Goal: Information Seeking & Learning: Learn about a topic

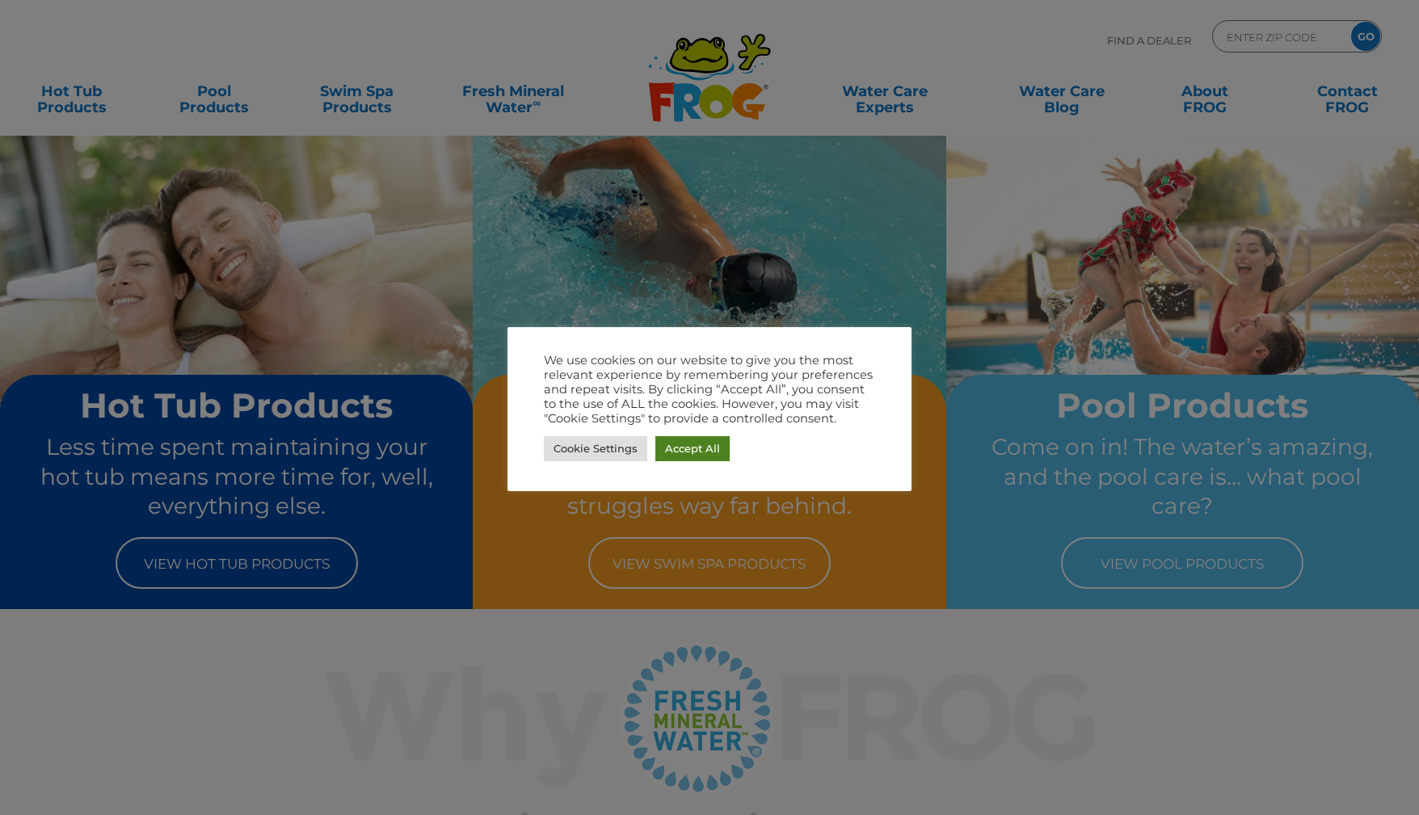
click at [686, 448] on link "Accept All" at bounding box center [692, 448] width 74 height 25
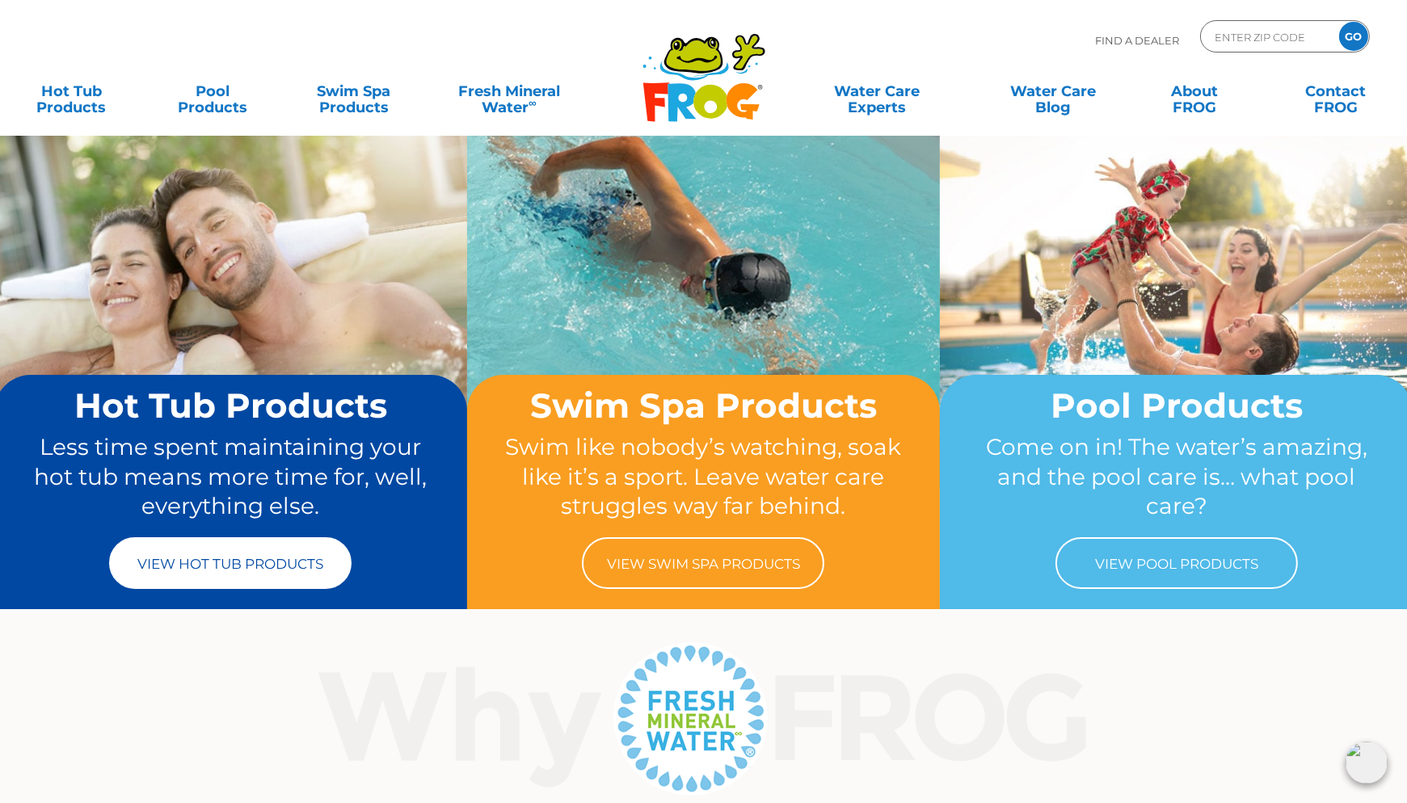
click at [288, 564] on link "View Hot Tub Products" at bounding box center [230, 563] width 242 height 52
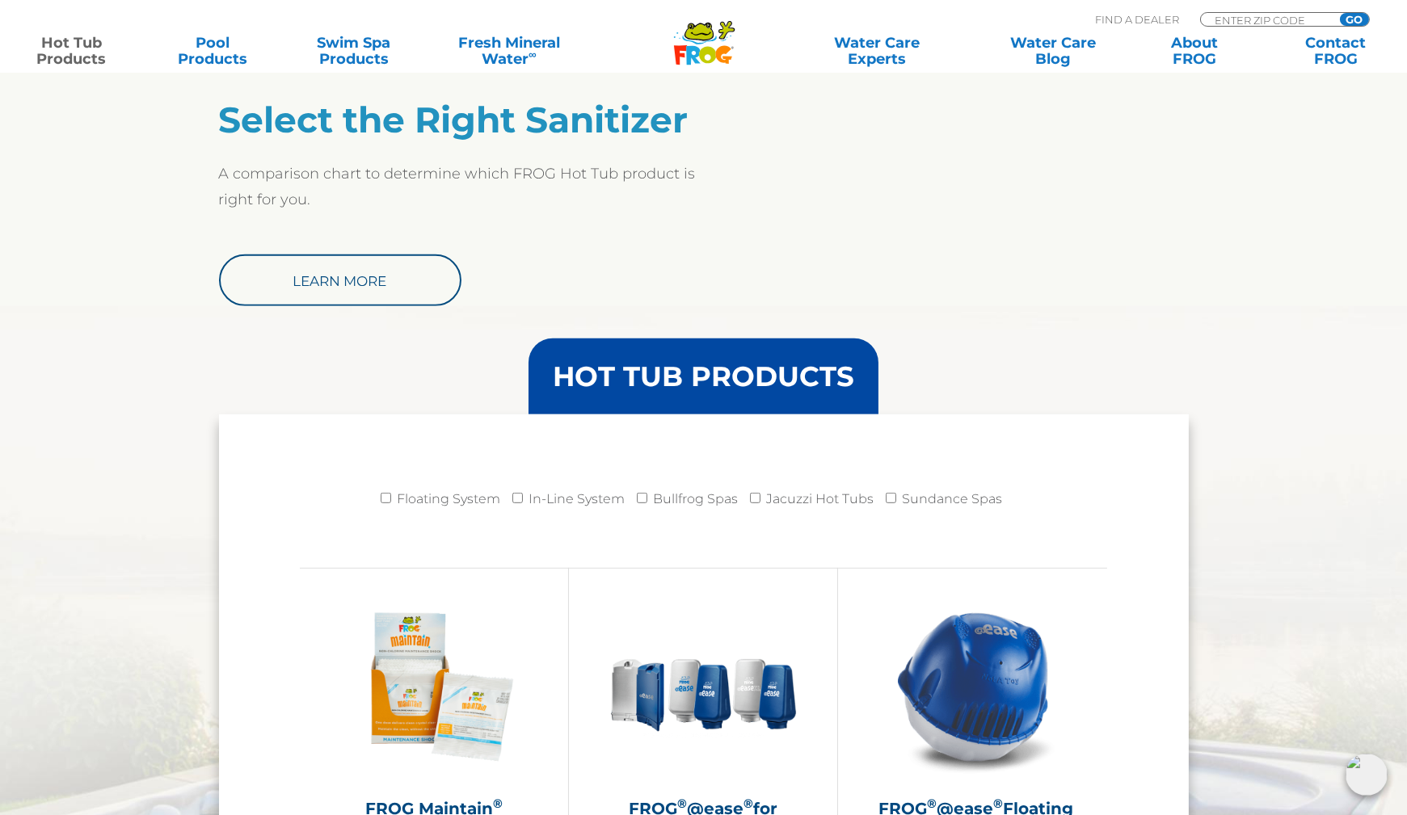
scroll to position [1325, 0]
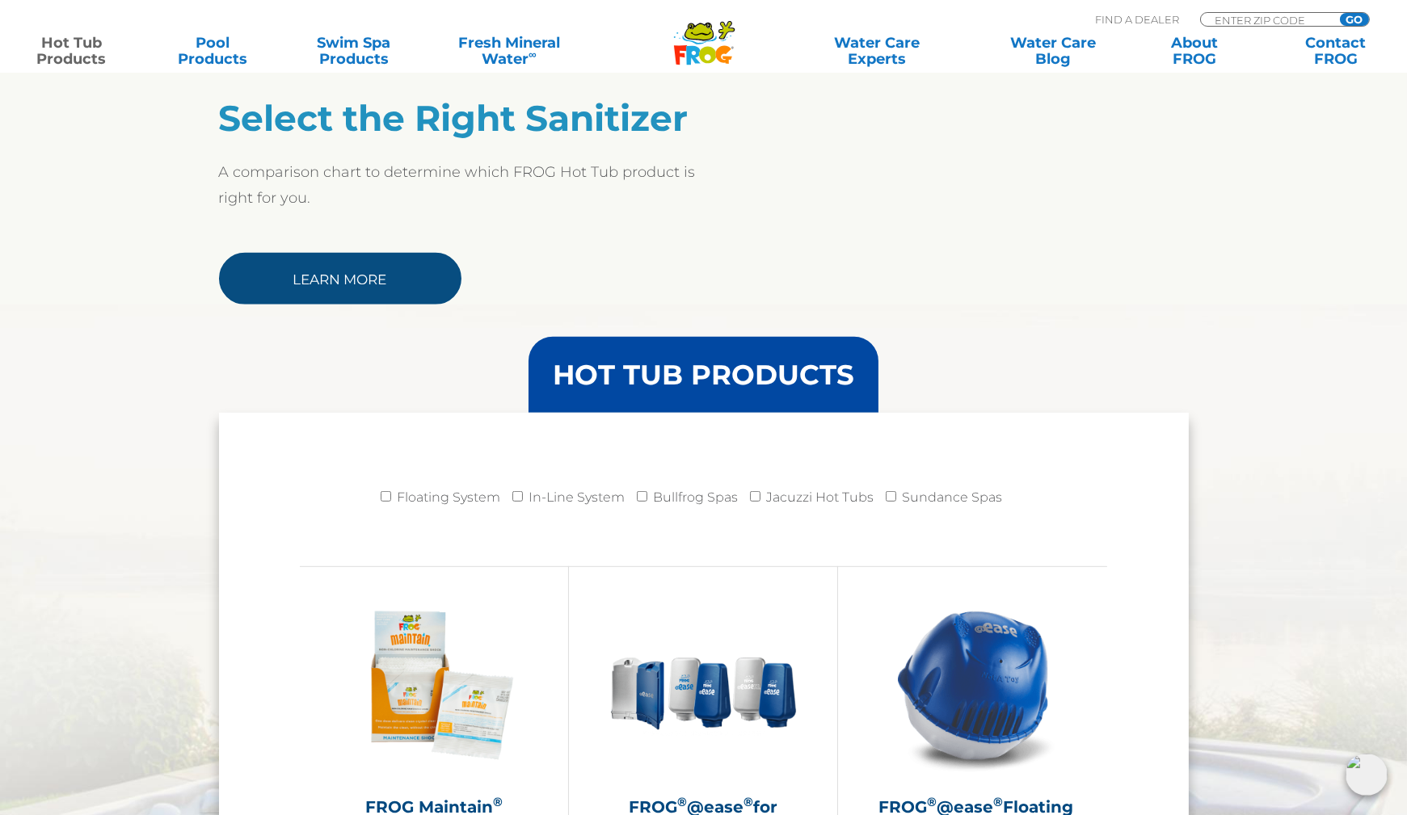
click at [372, 265] on link "Learn More" at bounding box center [340, 279] width 242 height 52
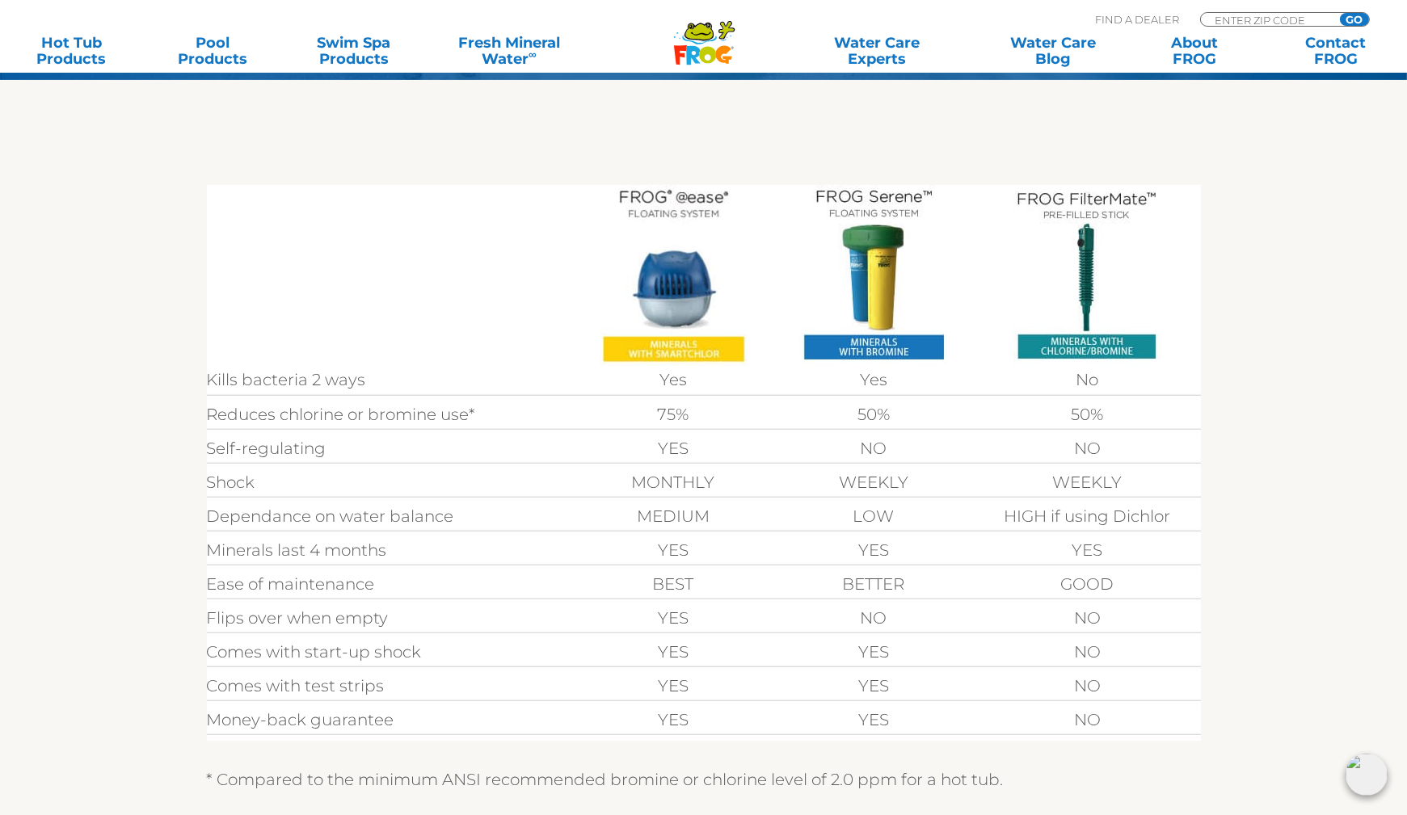
scroll to position [419, 0]
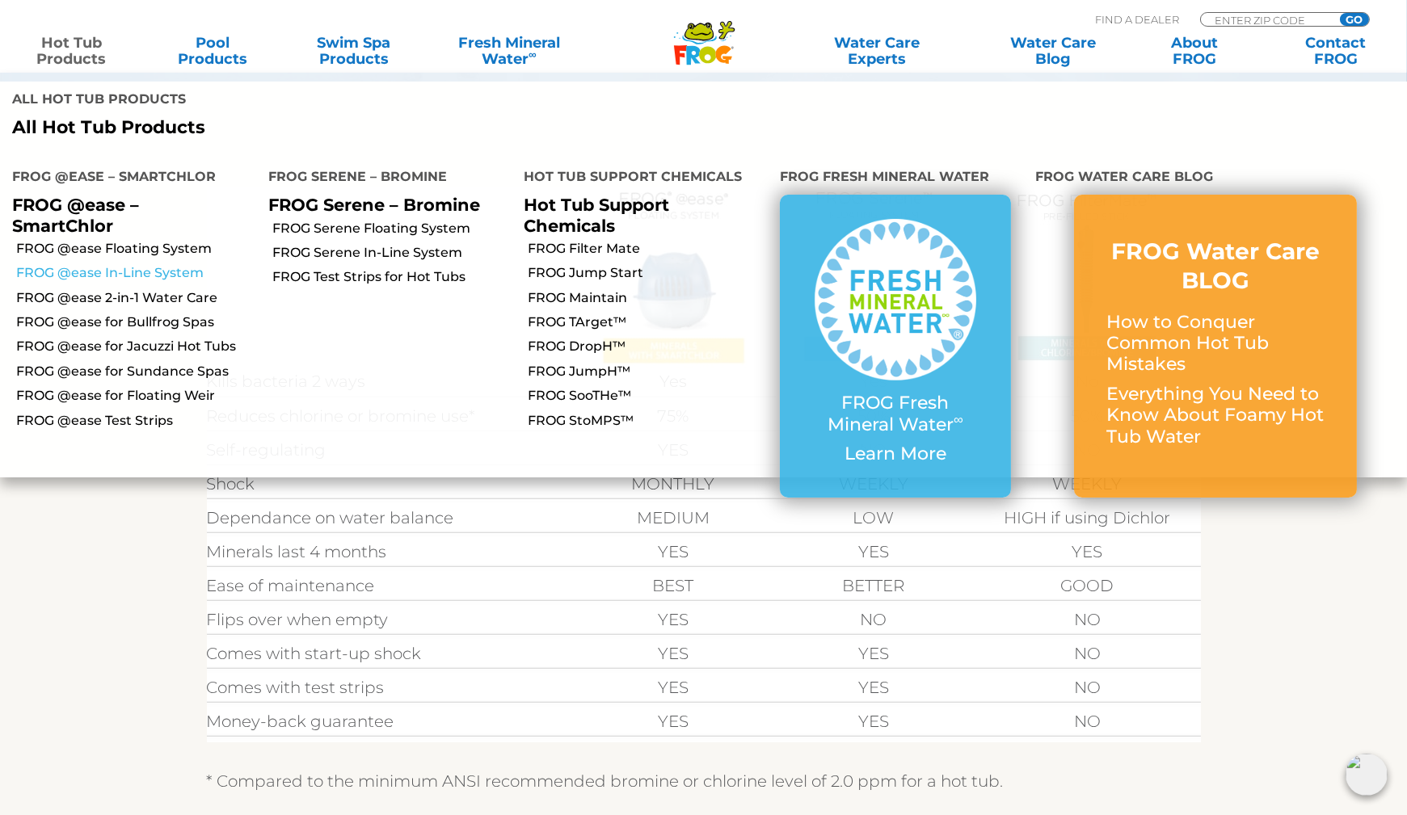
click at [134, 264] on link "FROG @ease In-Line System" at bounding box center [136, 273] width 240 height 18
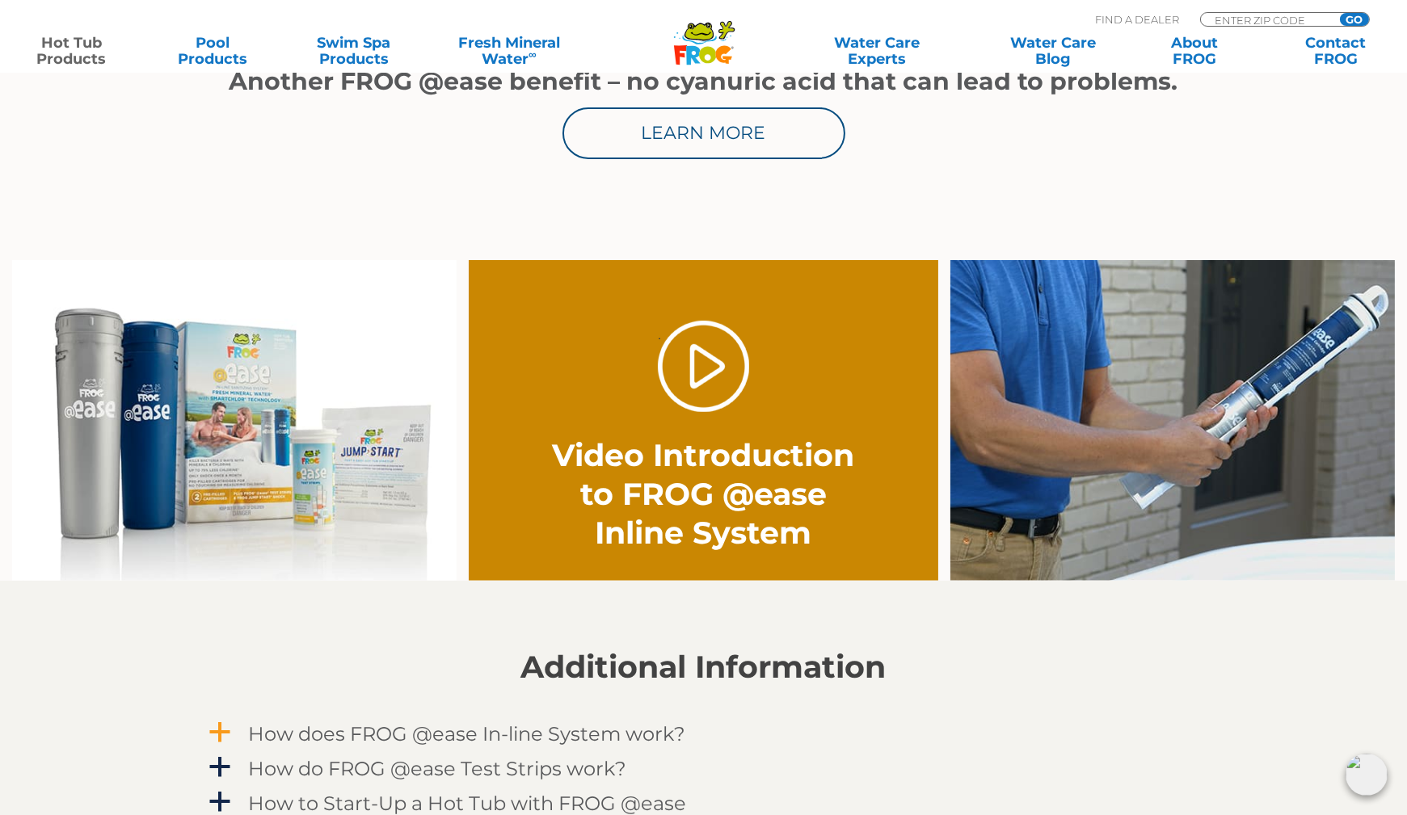
scroll to position [1045, 0]
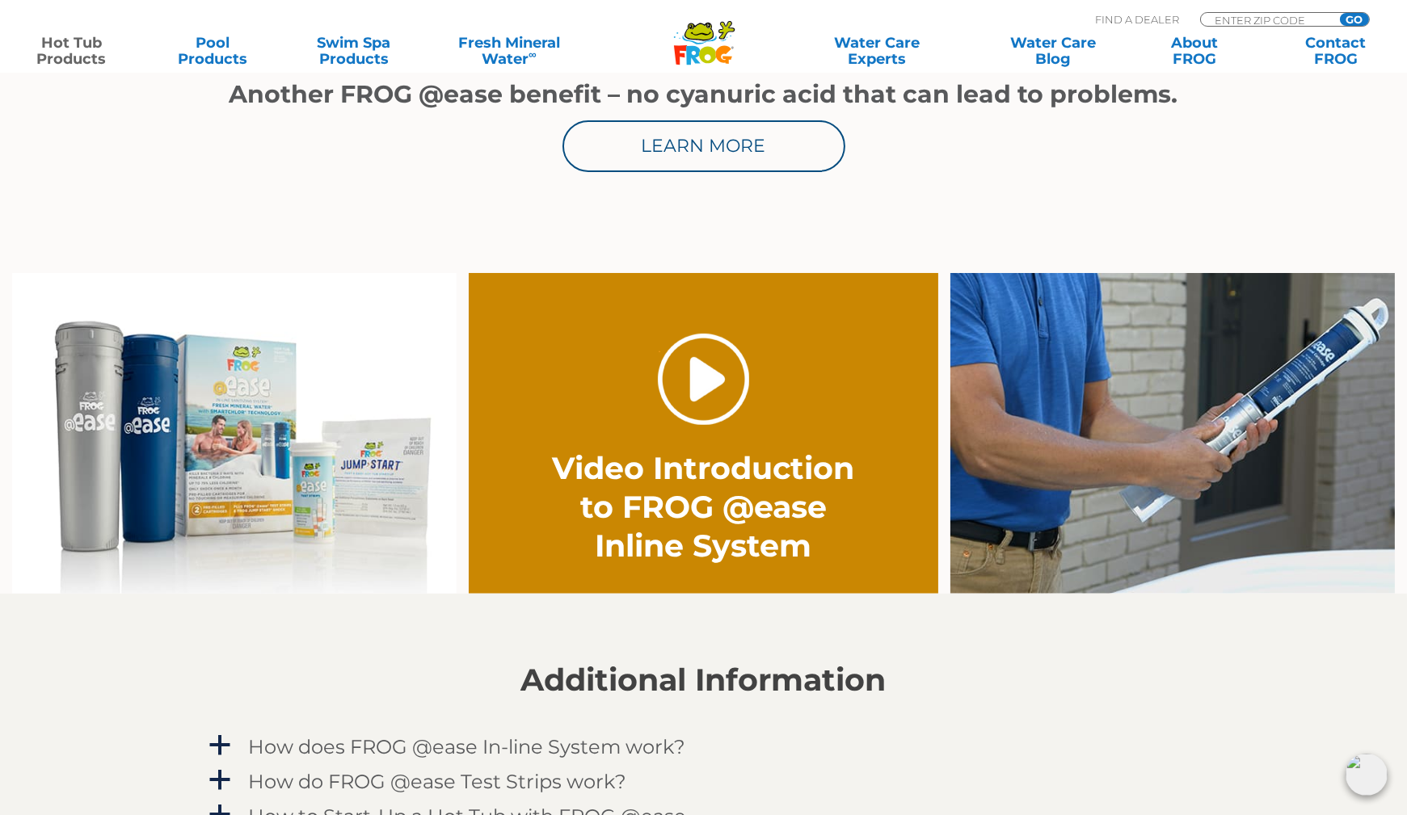
click at [703, 351] on link "." at bounding box center [703, 379] width 91 height 91
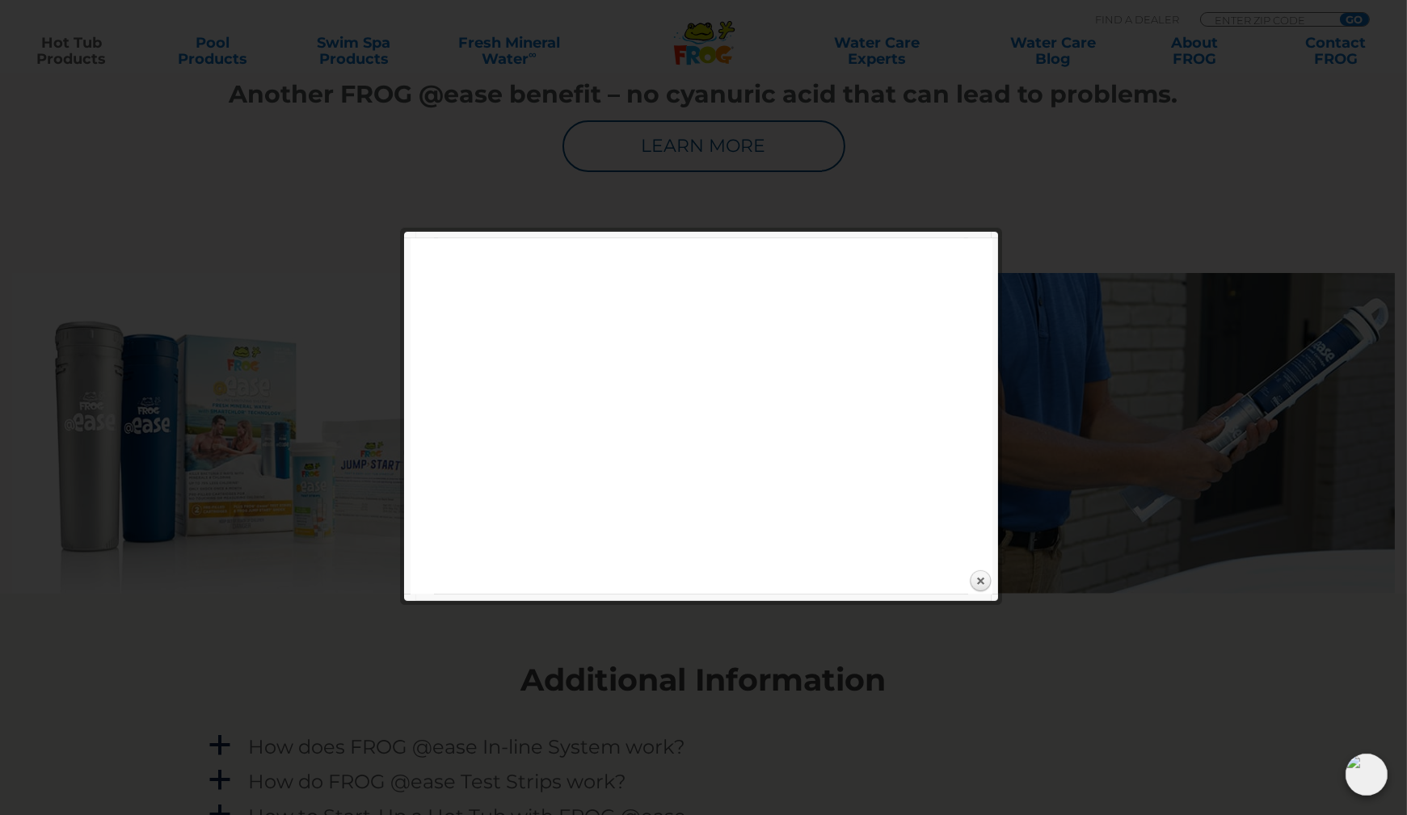
click at [757, 597] on div at bounding box center [703, 600] width 575 height 11
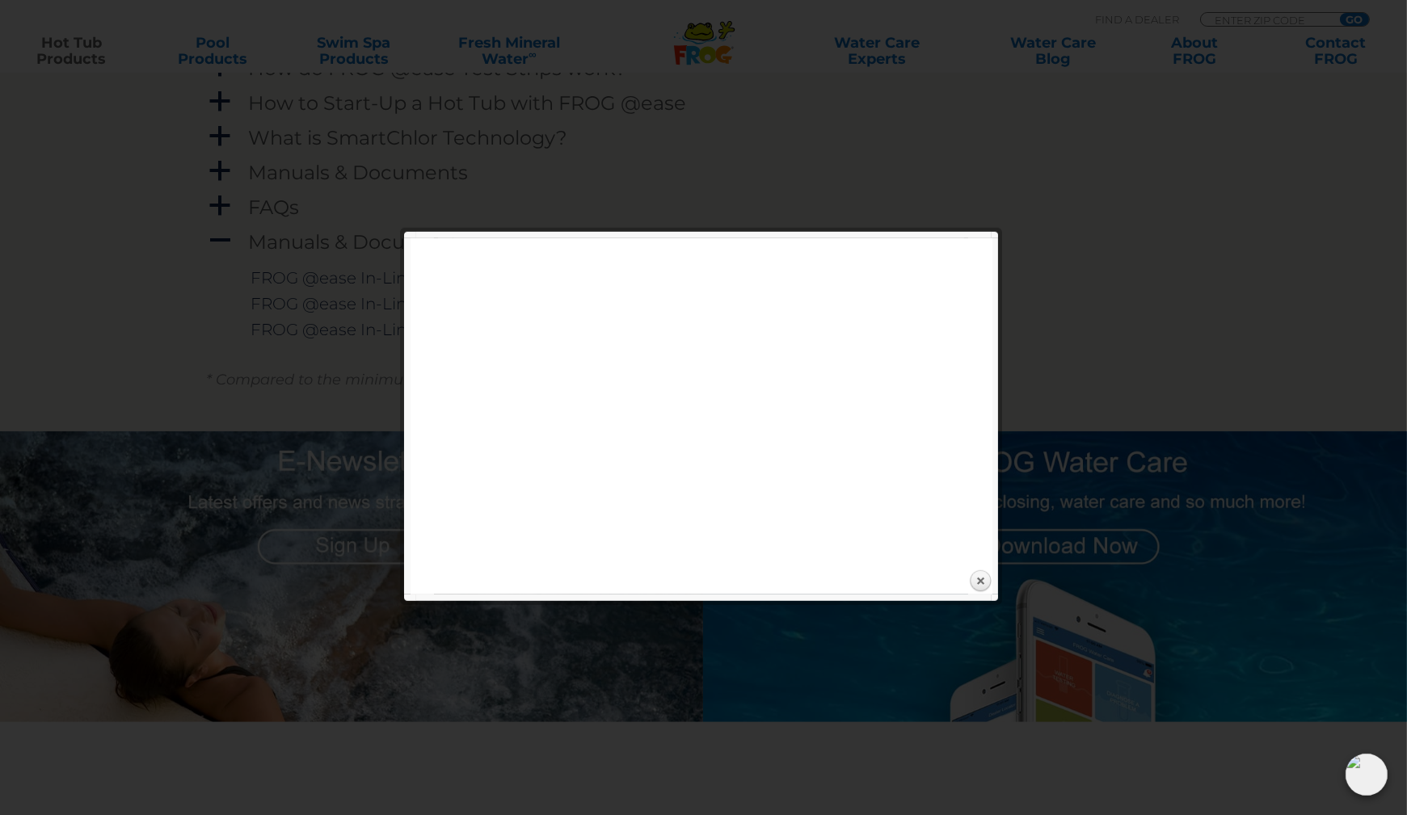
click at [751, 597] on div at bounding box center [703, 600] width 575 height 11
click at [983, 590] on link "Close" at bounding box center [980, 582] width 24 height 24
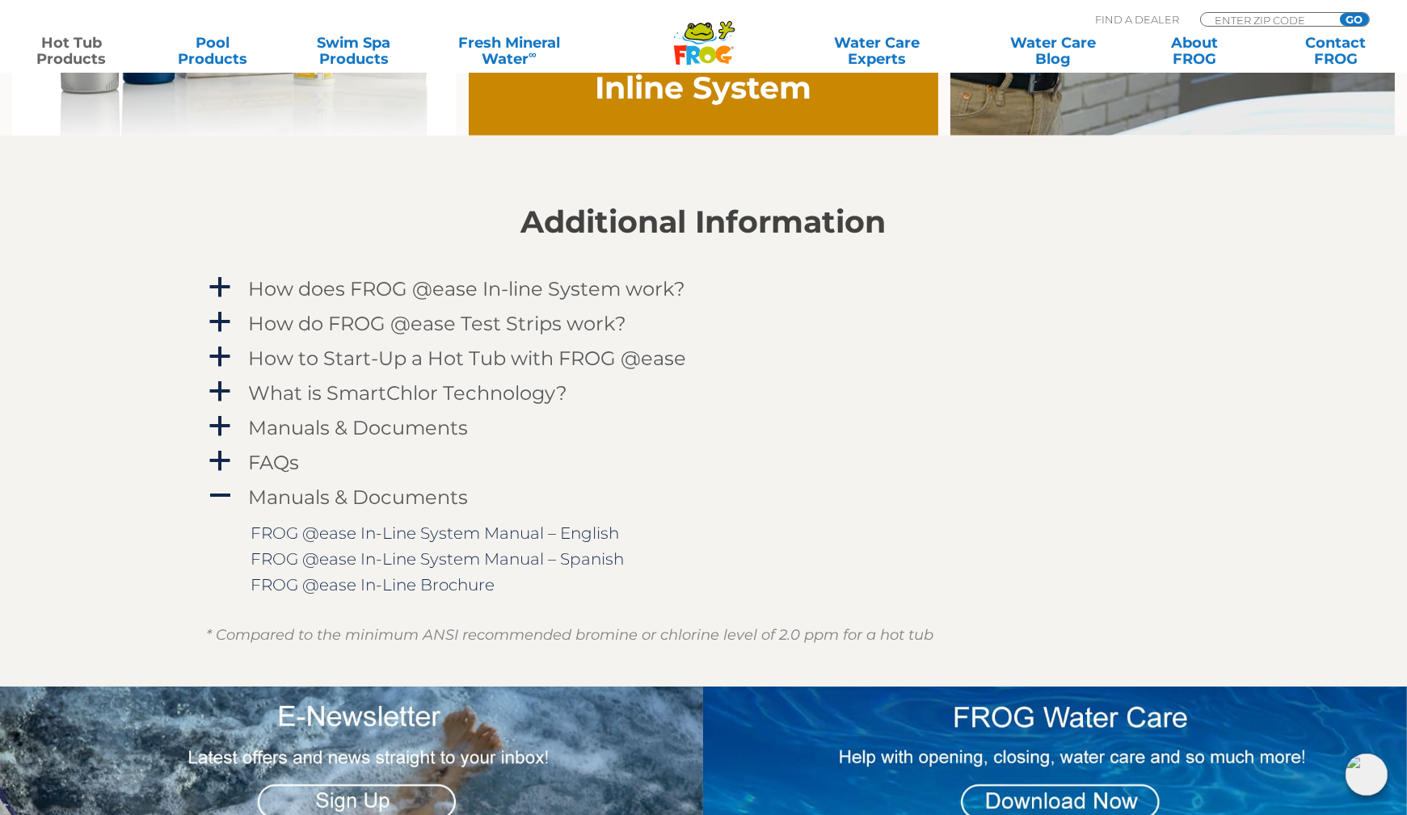
scroll to position [1498, 0]
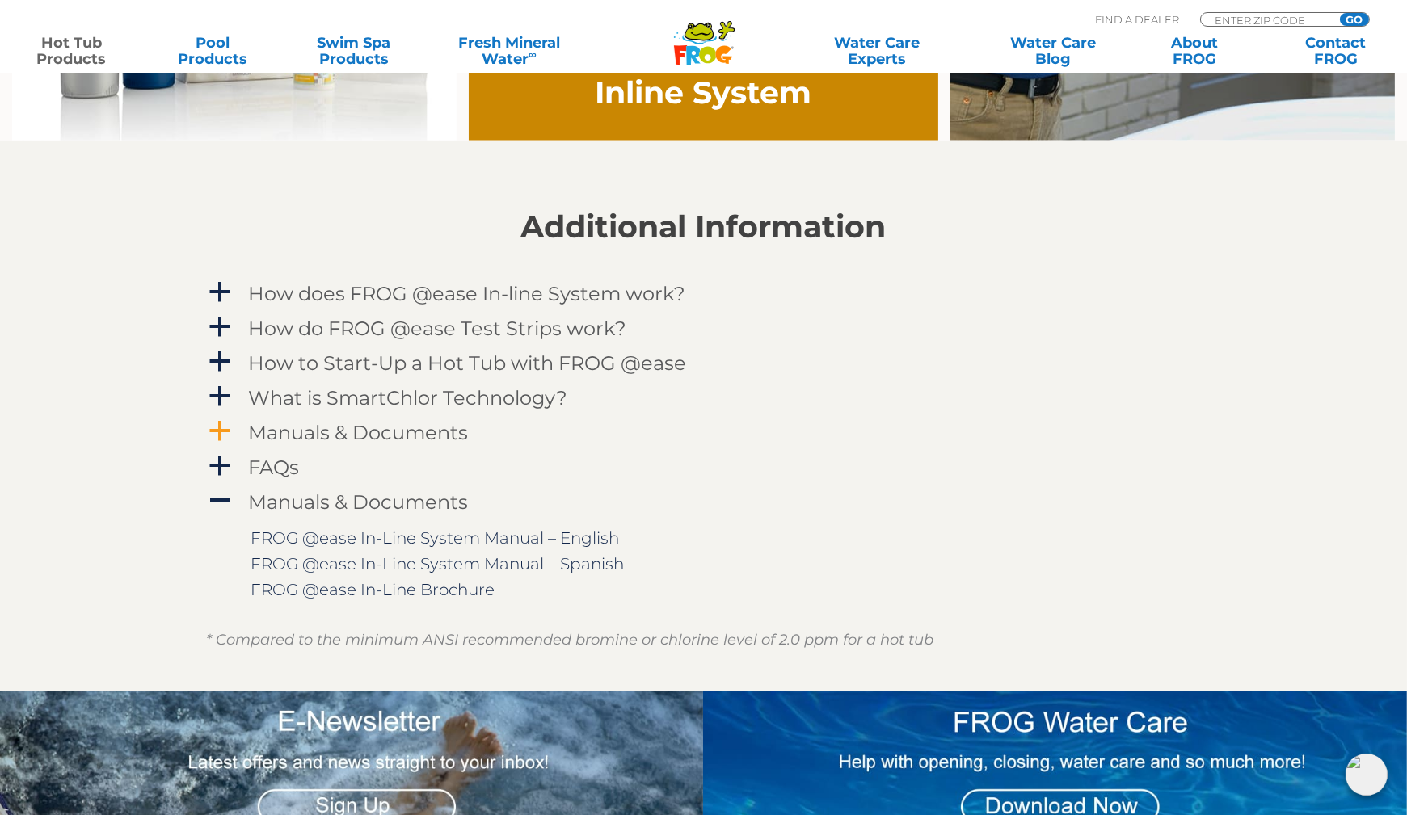
click at [280, 444] on div "Manuals & Documents" at bounding box center [667, 433] width 845 height 30
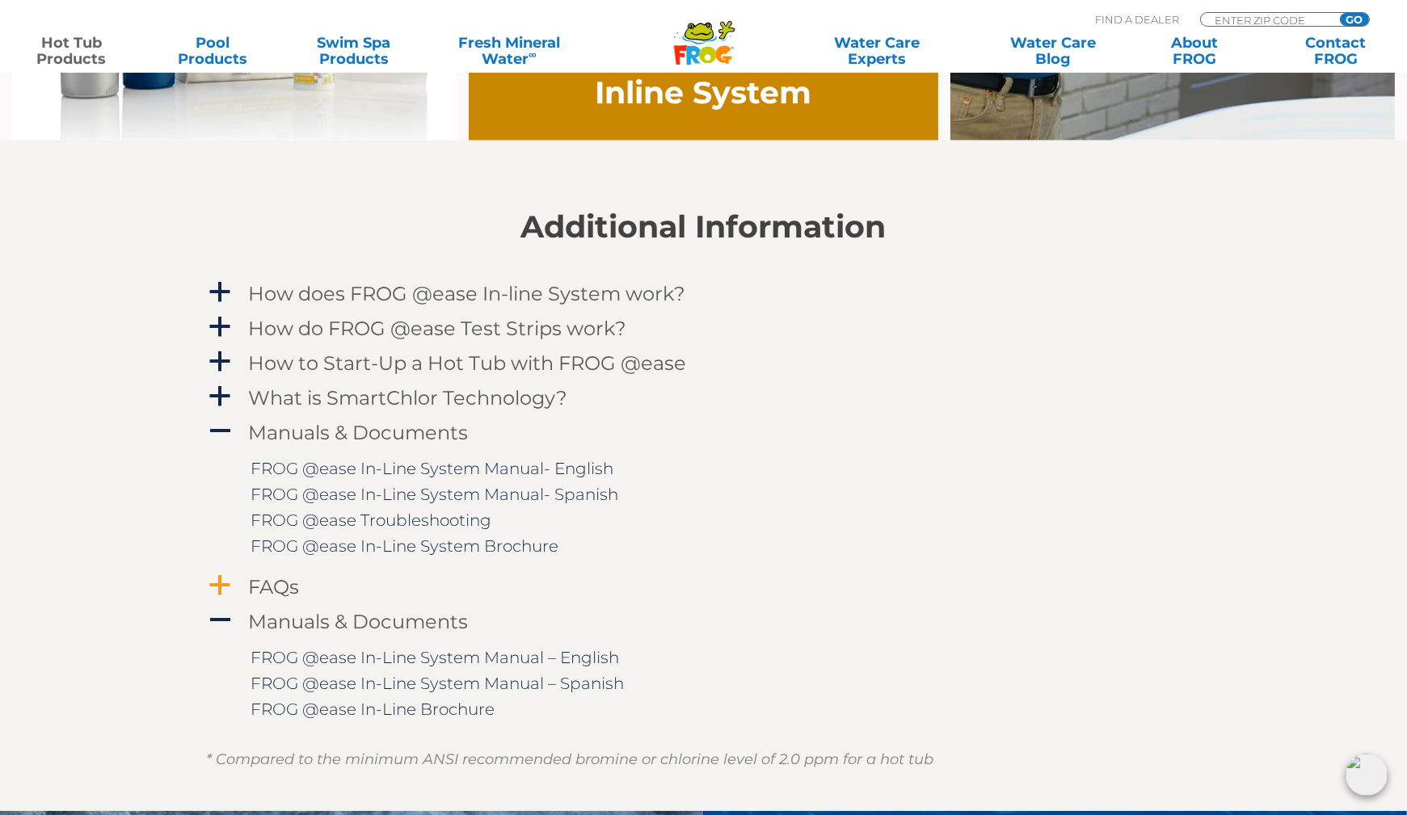
click at [252, 595] on h4 "FAQs" at bounding box center [274, 587] width 51 height 22
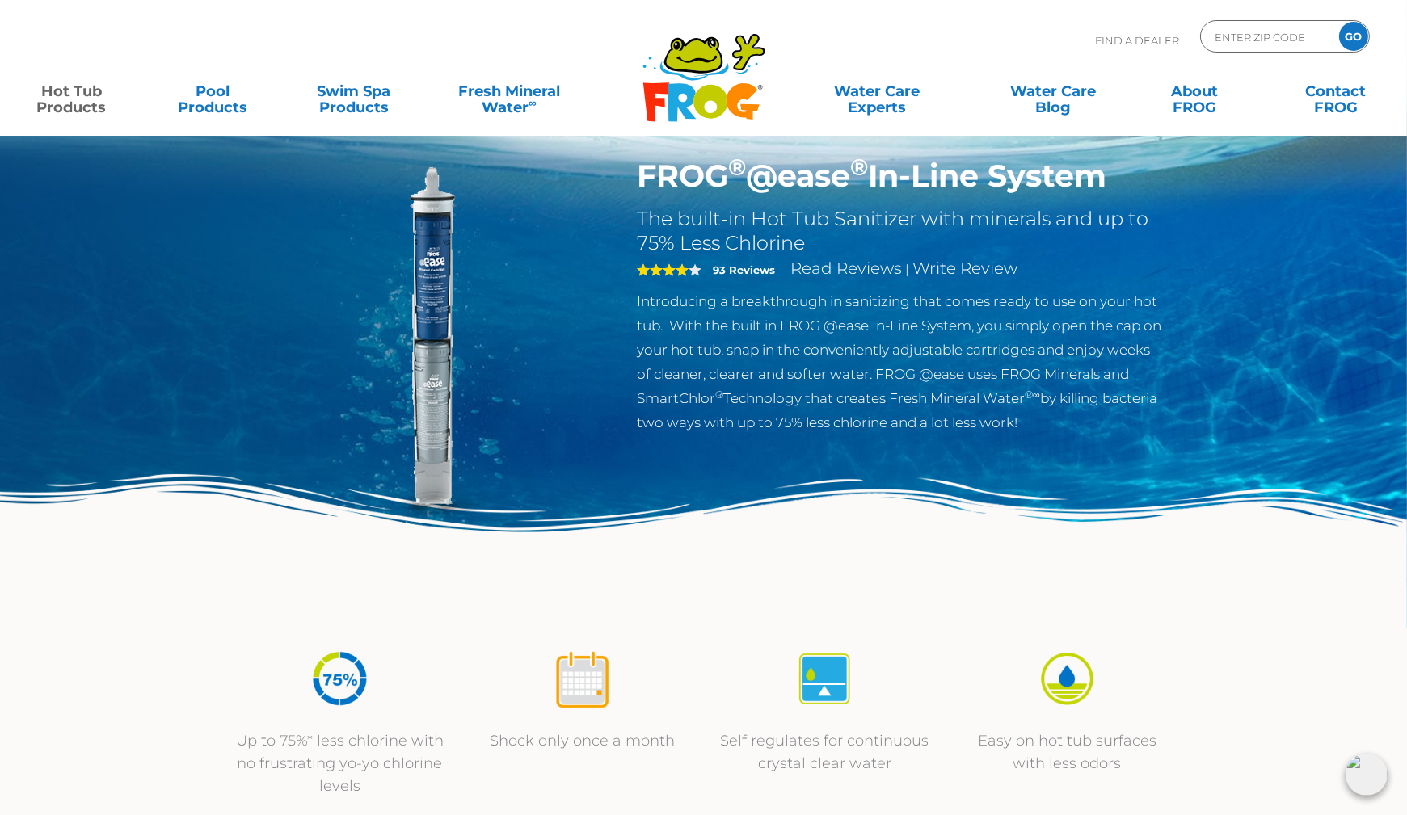
scroll to position [0, 0]
